Goal: Check status: Check status

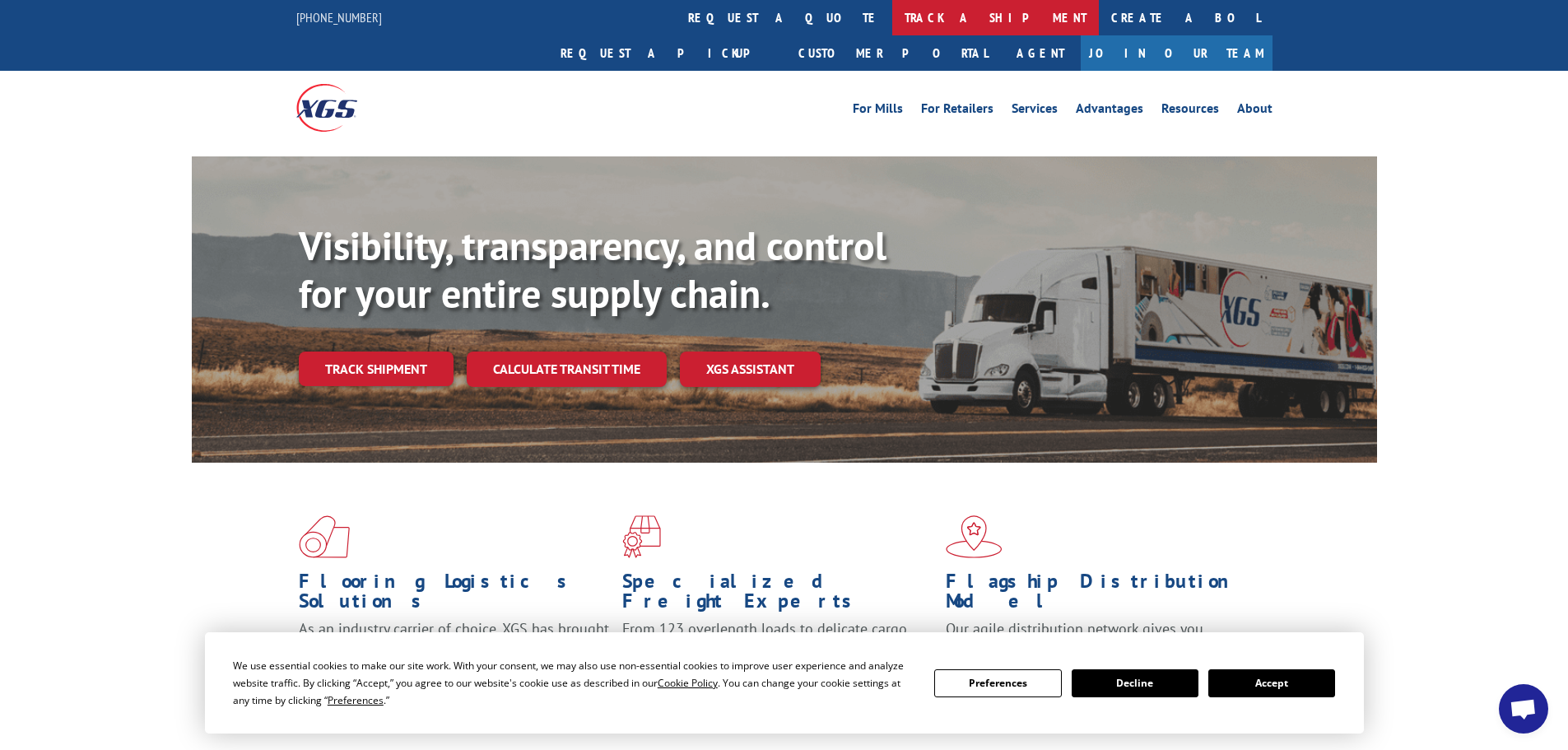
click at [892, 6] on link "track a shipment" at bounding box center [996, 17] width 207 height 35
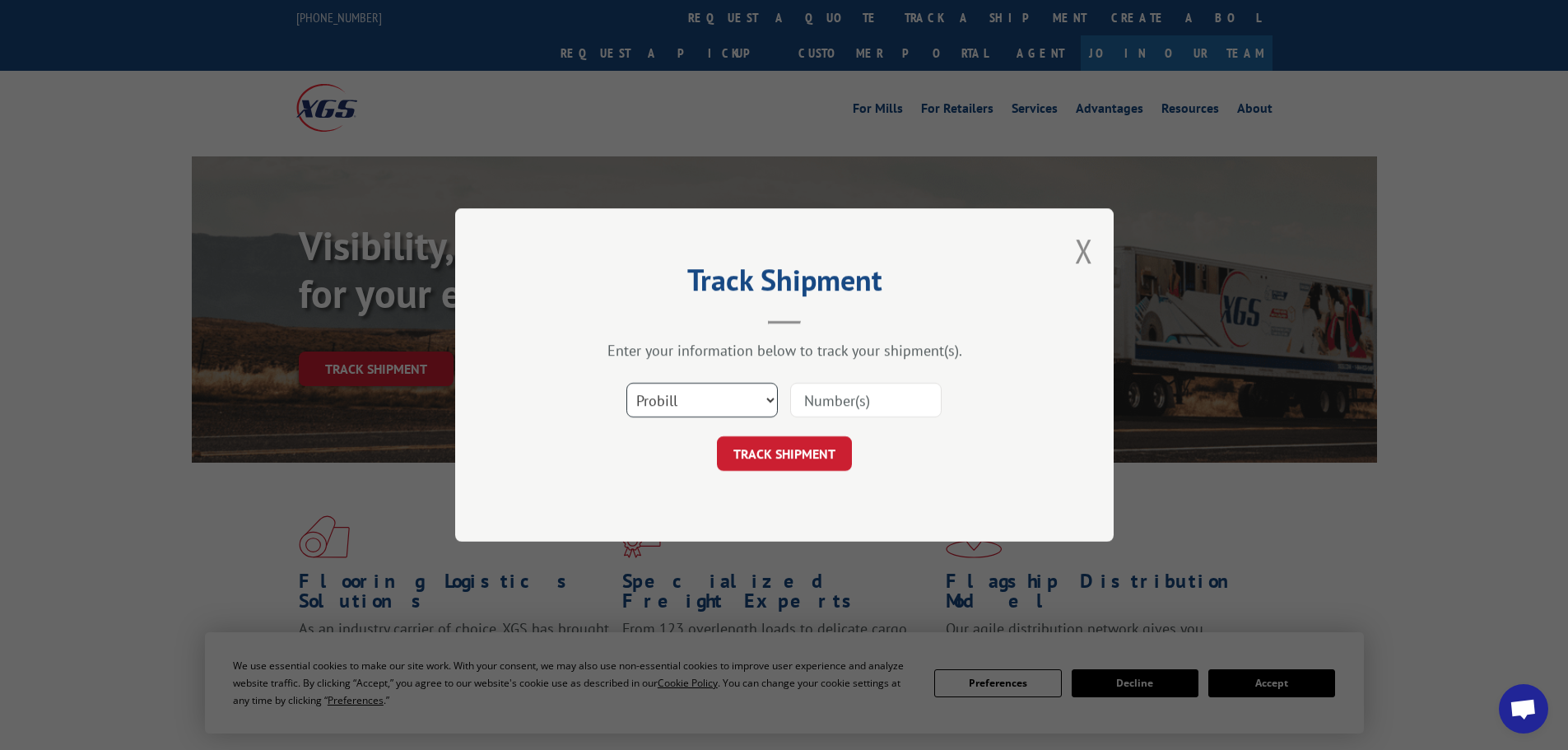
click at [740, 399] on select "Select category... Probill BOL PO" at bounding box center [702, 400] width 151 height 34
select select "po"
click at [627, 383] on select "Select category... Probill BOL PO" at bounding box center [702, 400] width 151 height 34
click at [819, 404] on input at bounding box center [866, 400] width 151 height 34
paste input "10542906"
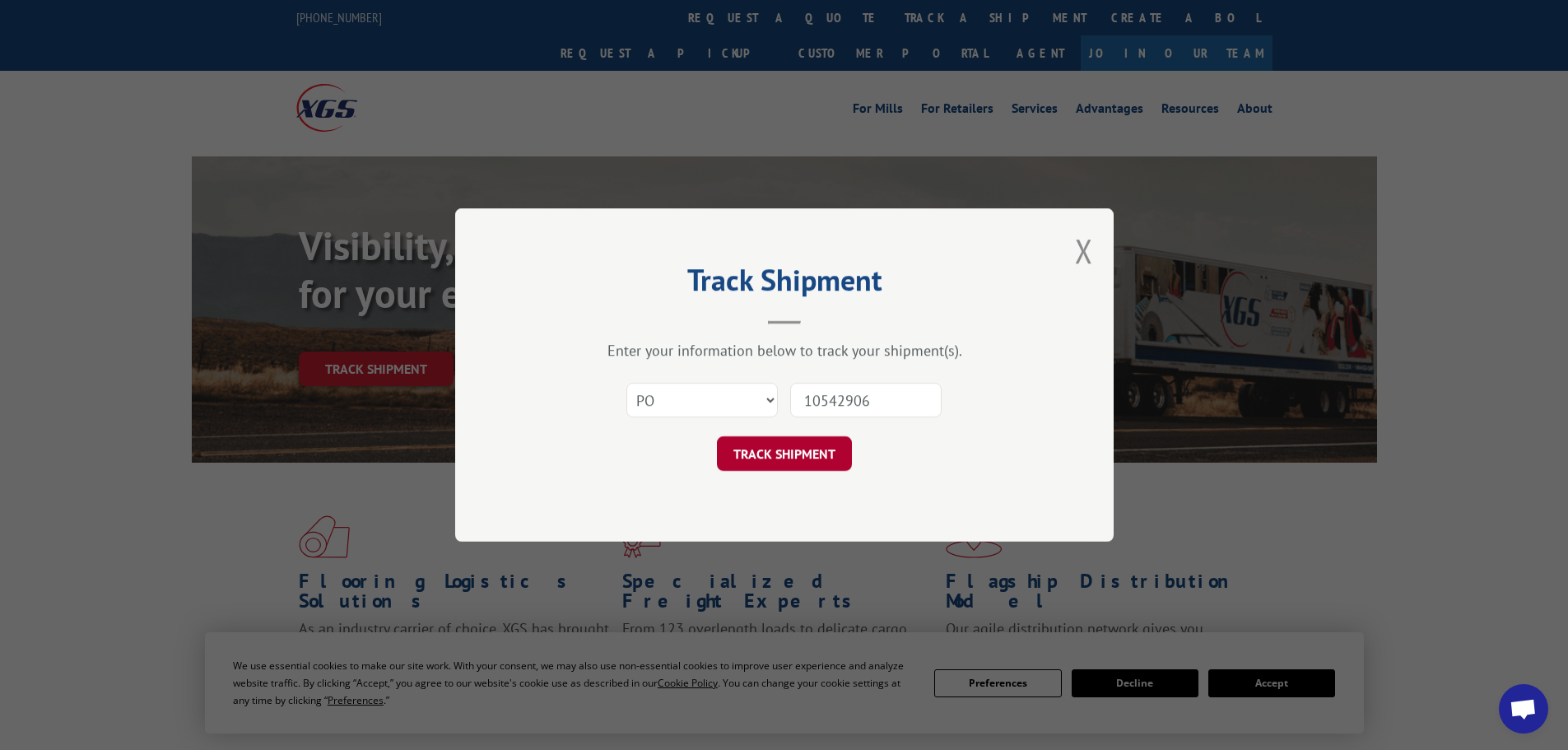
type input "10542906"
click at [755, 449] on button "TRACK SHIPMENT" at bounding box center [784, 454] width 135 height 34
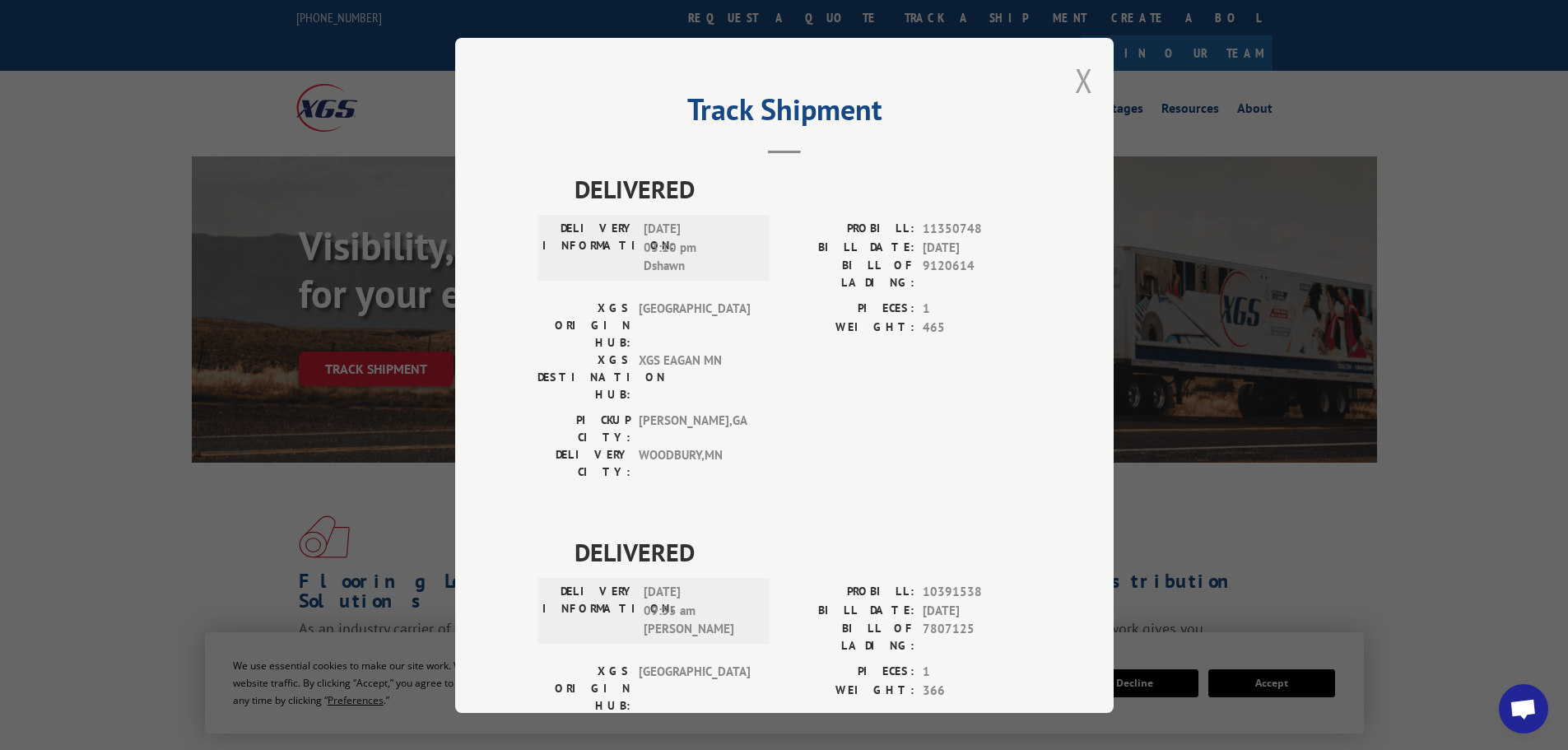
click at [1076, 79] on button "Close modal" at bounding box center [1084, 81] width 18 height 43
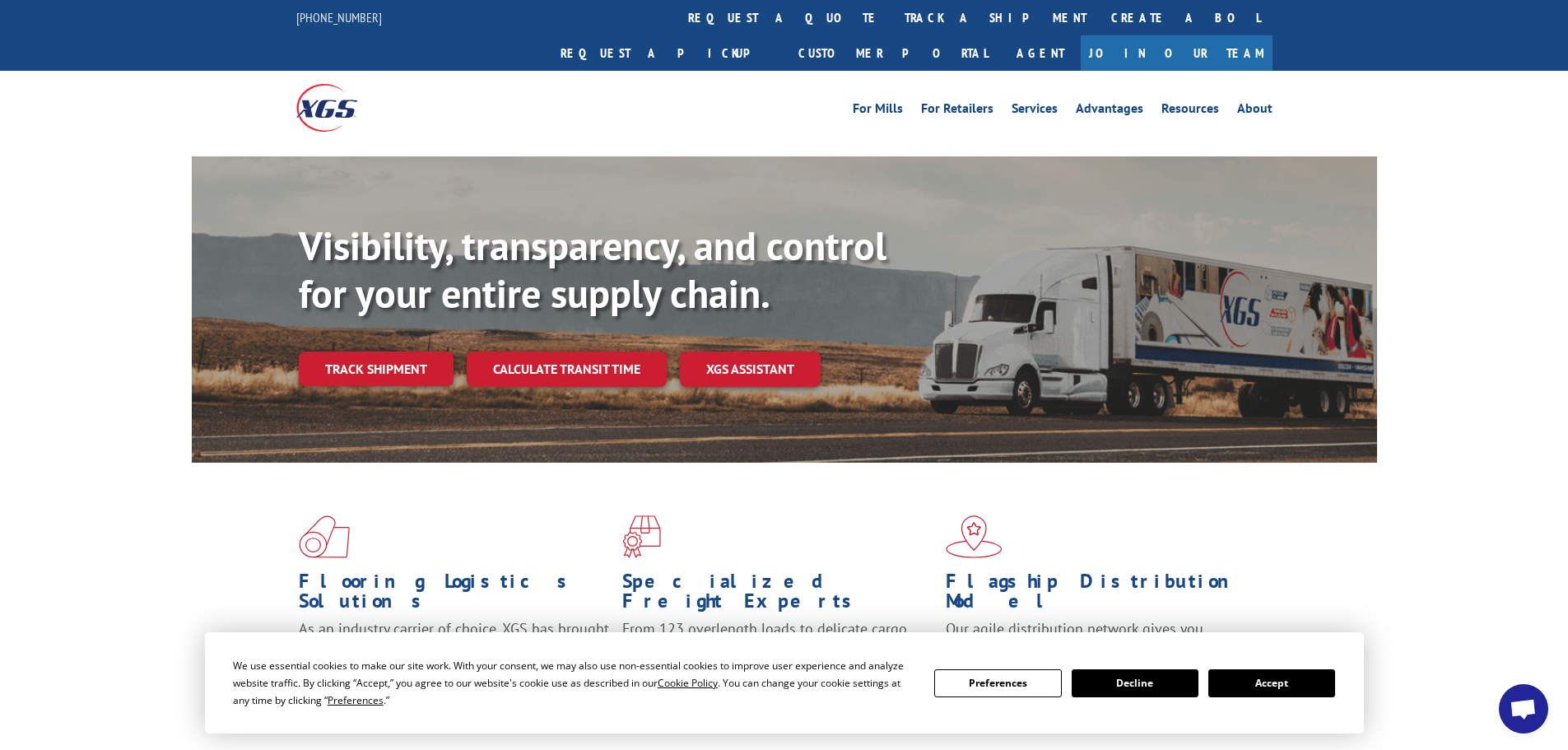
click at [1323, 683] on button "Accept" at bounding box center [1272, 683] width 127 height 28
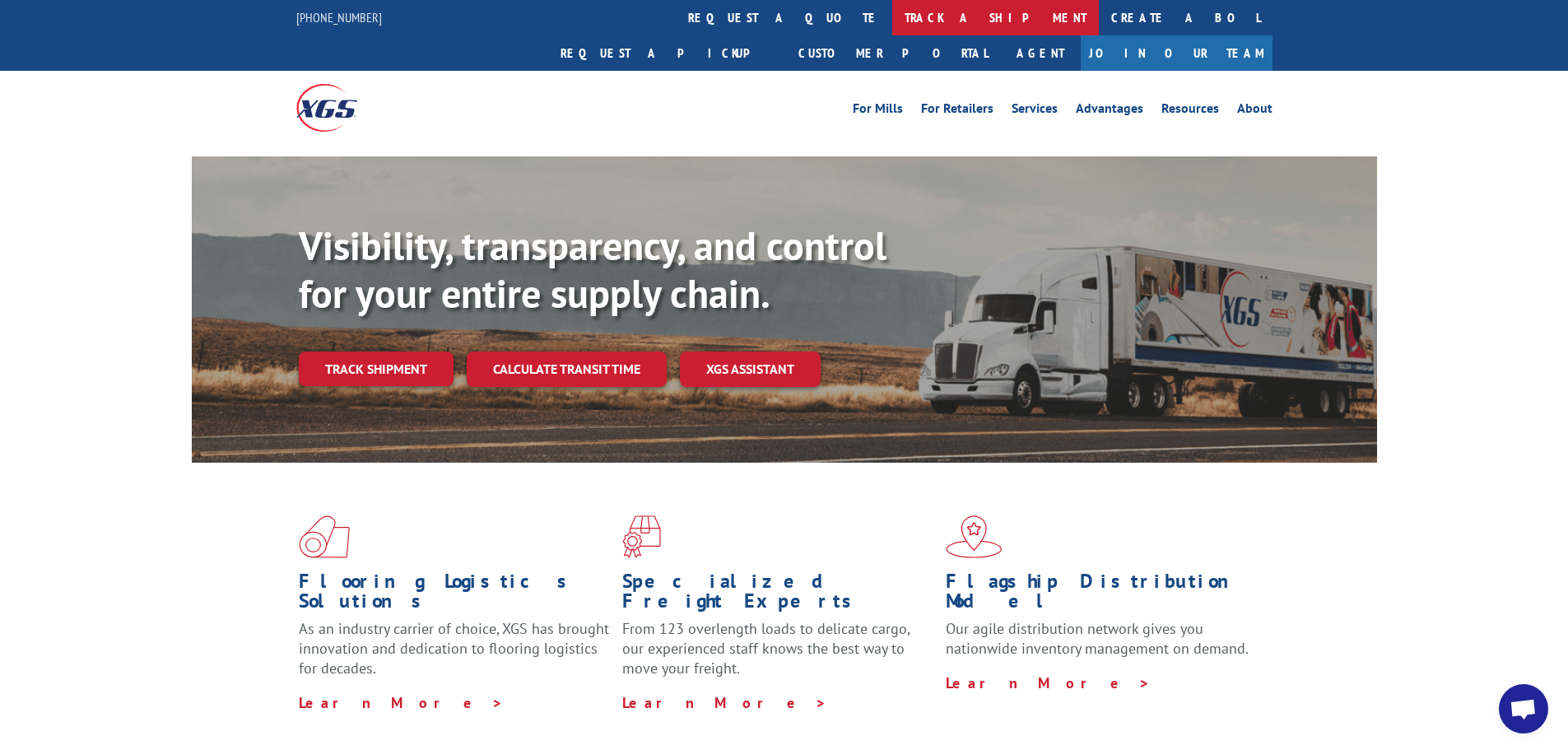
click at [892, 13] on link "track a shipment" at bounding box center [996, 17] width 207 height 35
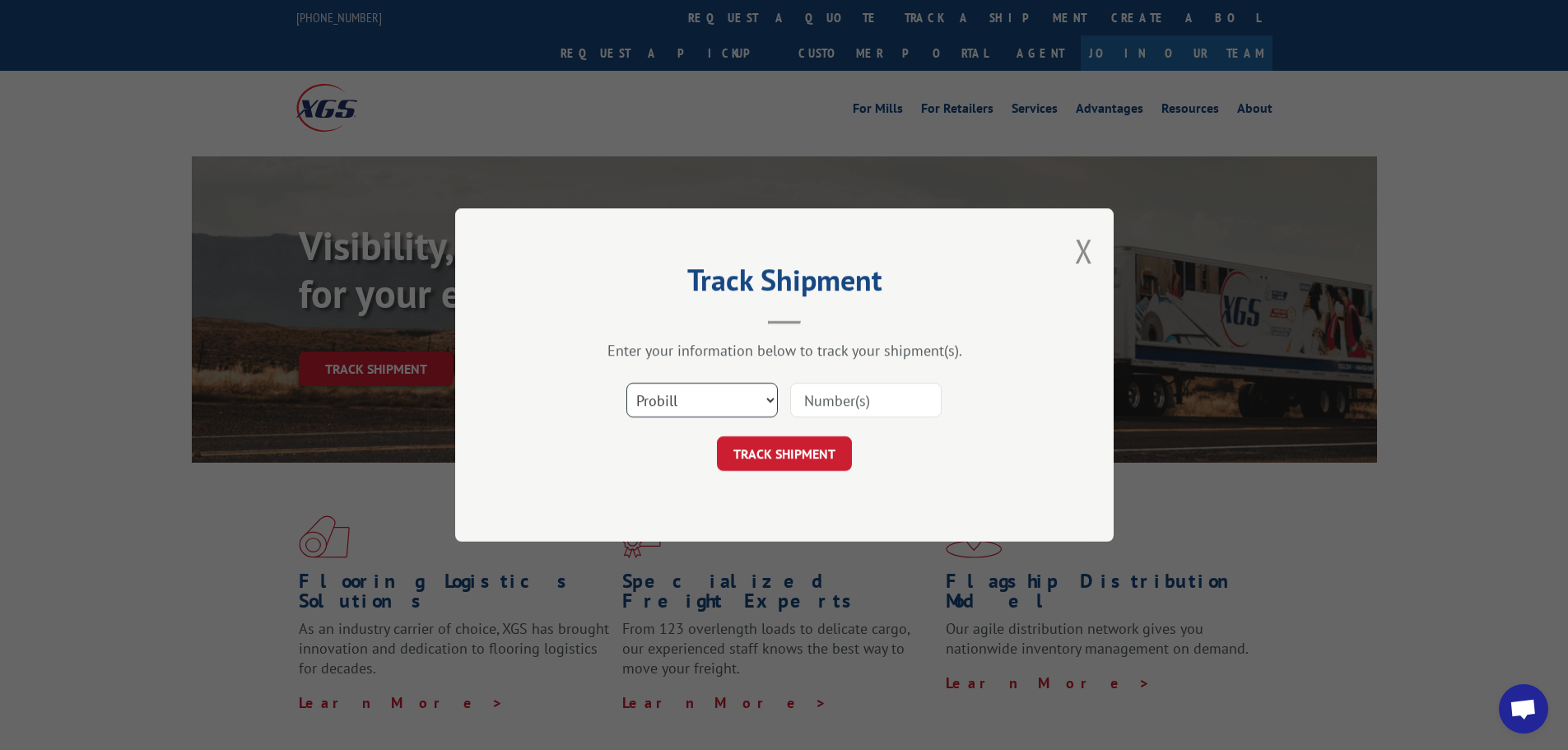
click at [728, 401] on select "Select category... Probill BOL PO" at bounding box center [702, 400] width 151 height 34
select select "bol"
click at [627, 383] on select "Select category... Probill BOL PO" at bounding box center [702, 400] width 151 height 34
click at [807, 390] on input at bounding box center [866, 400] width 151 height 34
paste input "455070"
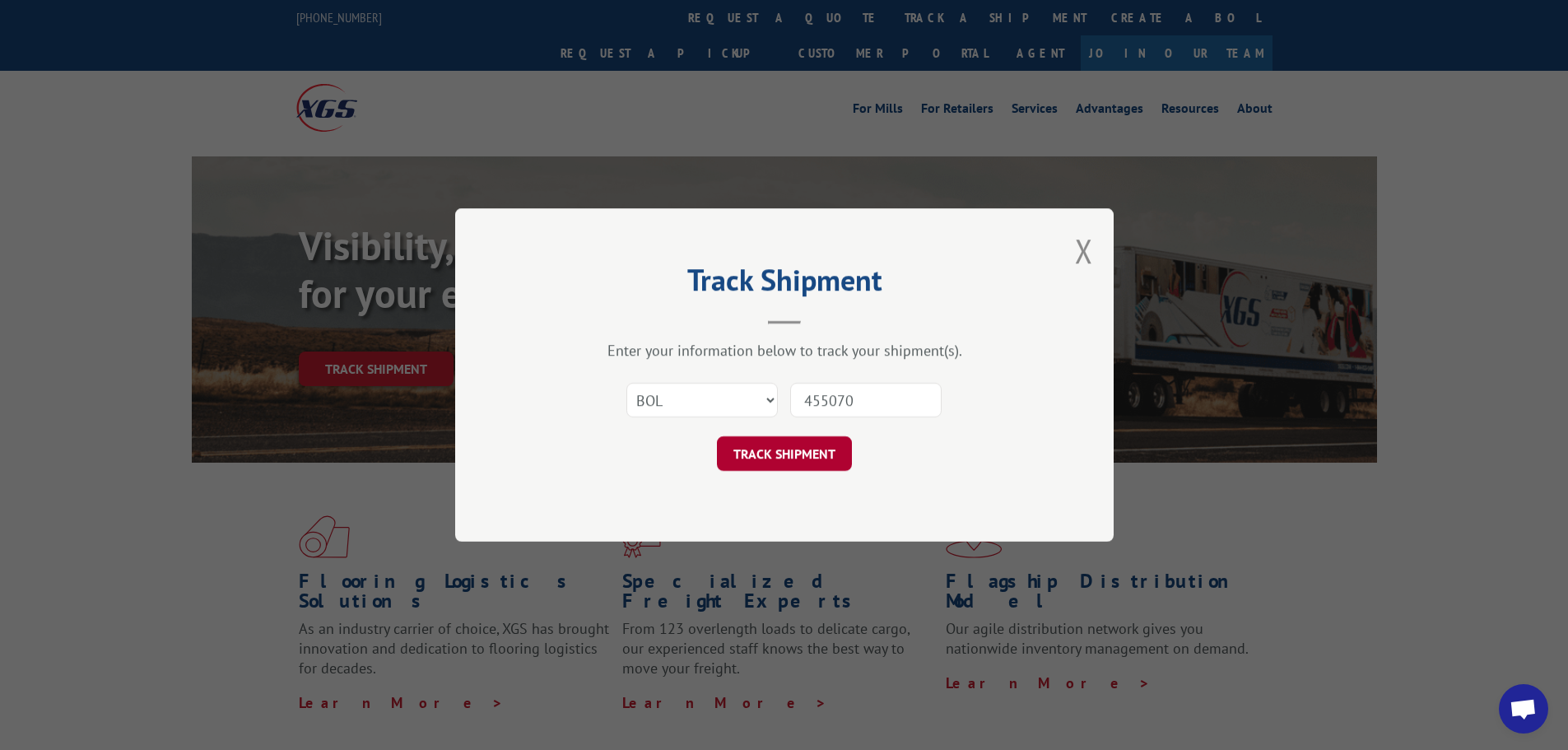
type input "455070"
click at [750, 453] on button "TRACK SHIPMENT" at bounding box center [784, 454] width 135 height 34
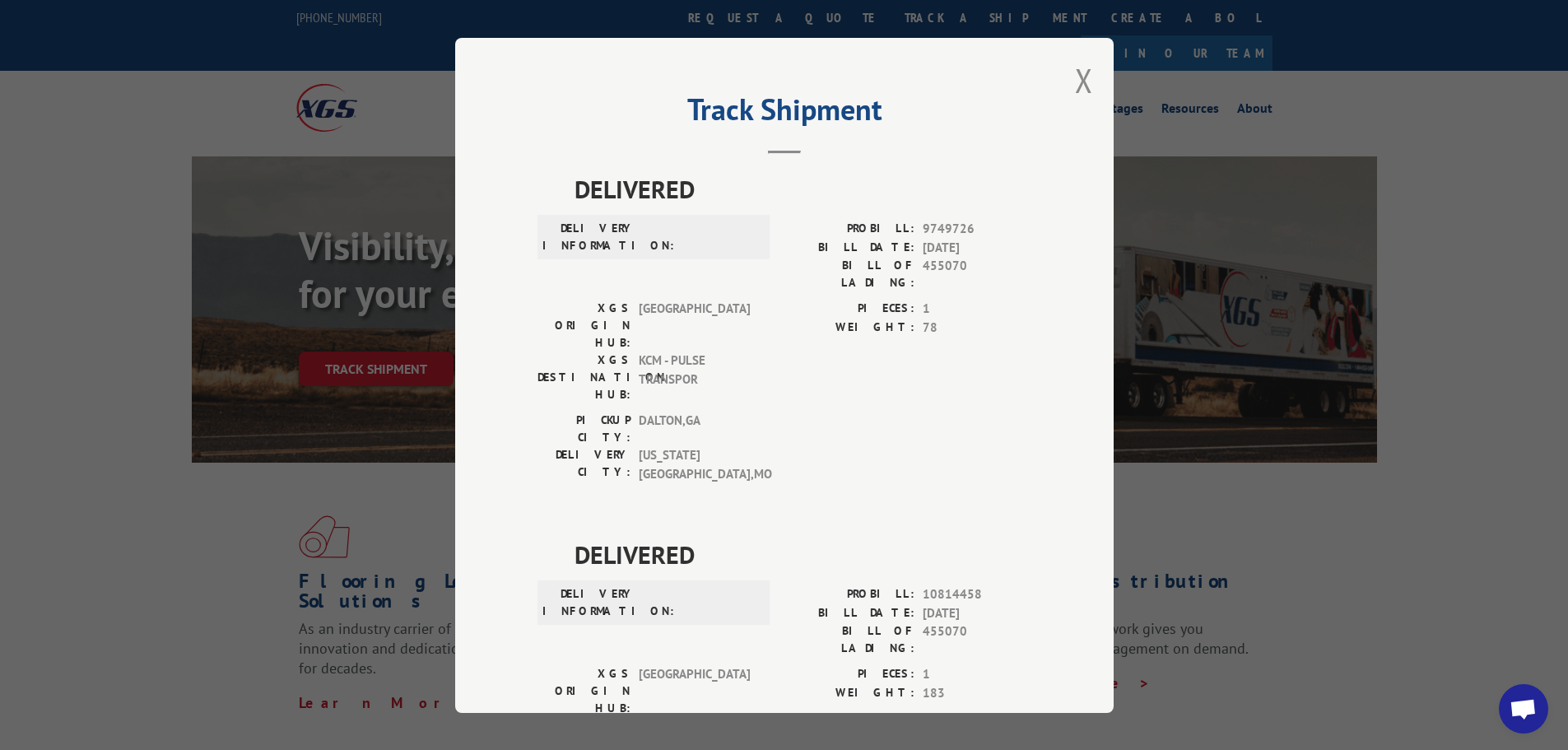
click at [1497, 259] on div "Track Shipment DELIVERED DELIVERY INFORMATION: PROBILL: 9749726 BILL DATE: [DAT…" at bounding box center [784, 375] width 1568 height 750
click at [1075, 75] on button "Close modal" at bounding box center [1084, 81] width 18 height 43
